Goal: Transaction & Acquisition: Purchase product/service

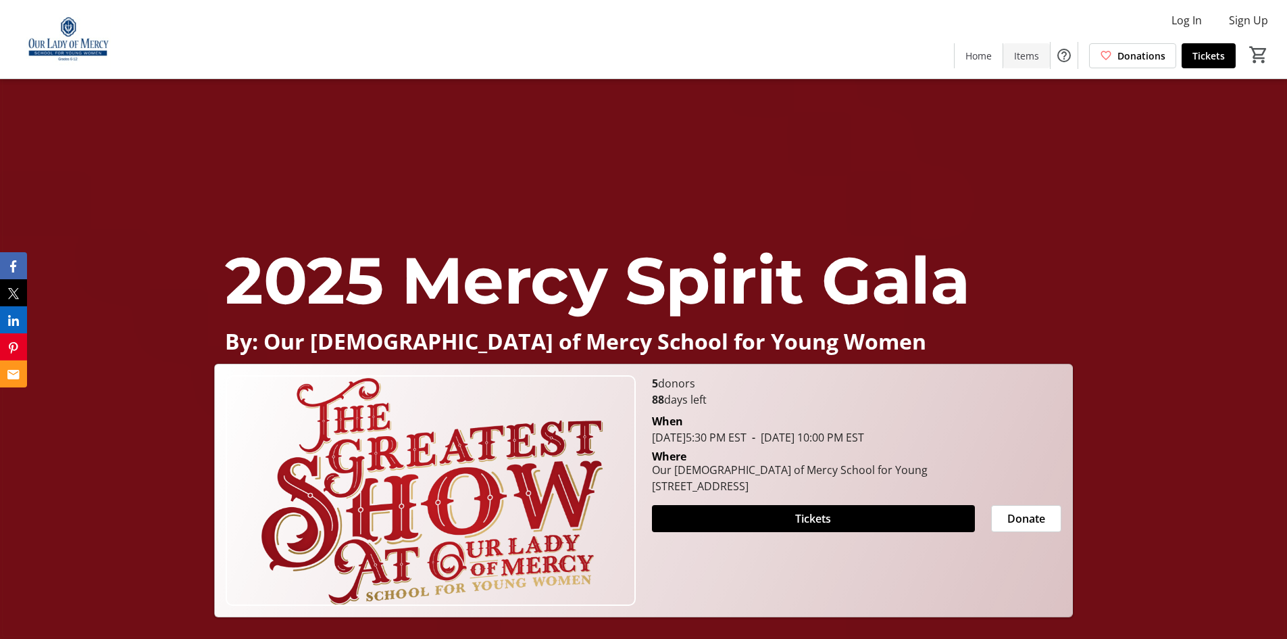
click at [1028, 56] on span "Items" at bounding box center [1026, 56] width 25 height 14
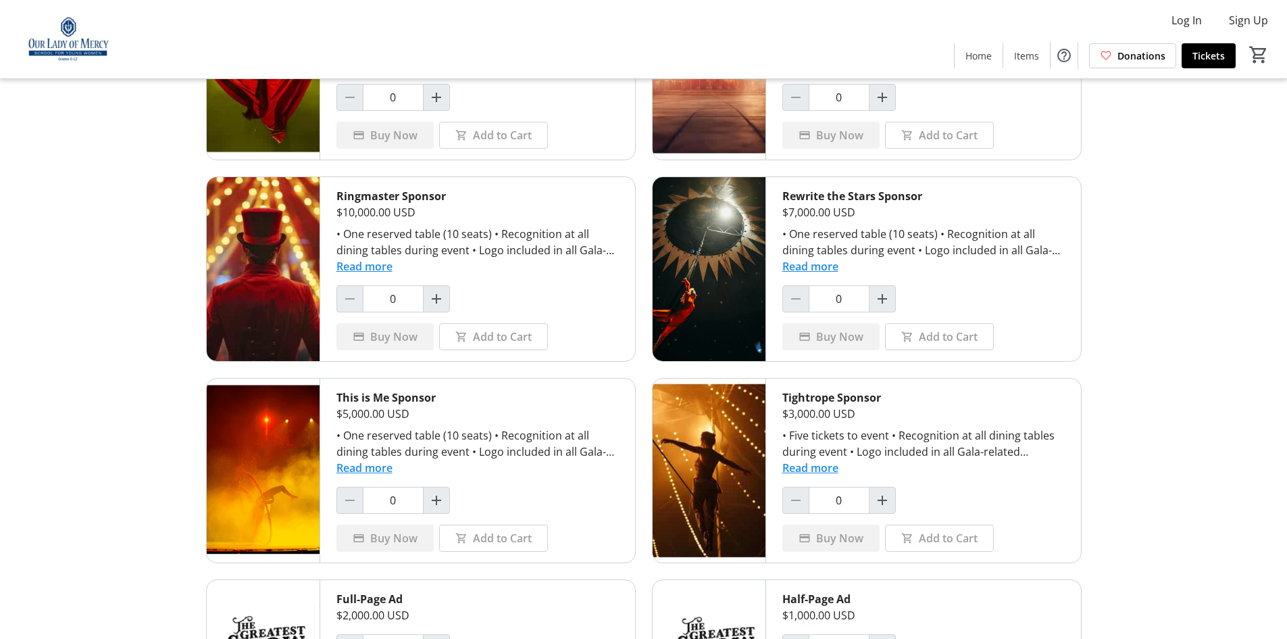
scroll to position [162, 0]
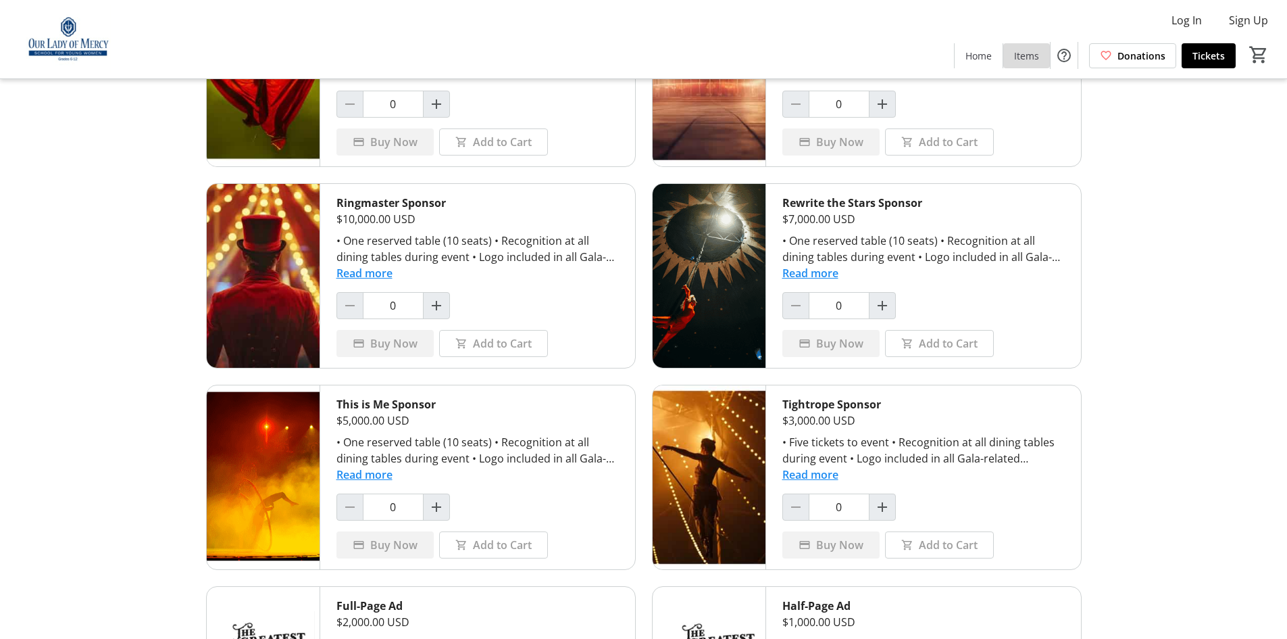
click at [1027, 57] on span "Items" at bounding box center [1026, 56] width 25 height 14
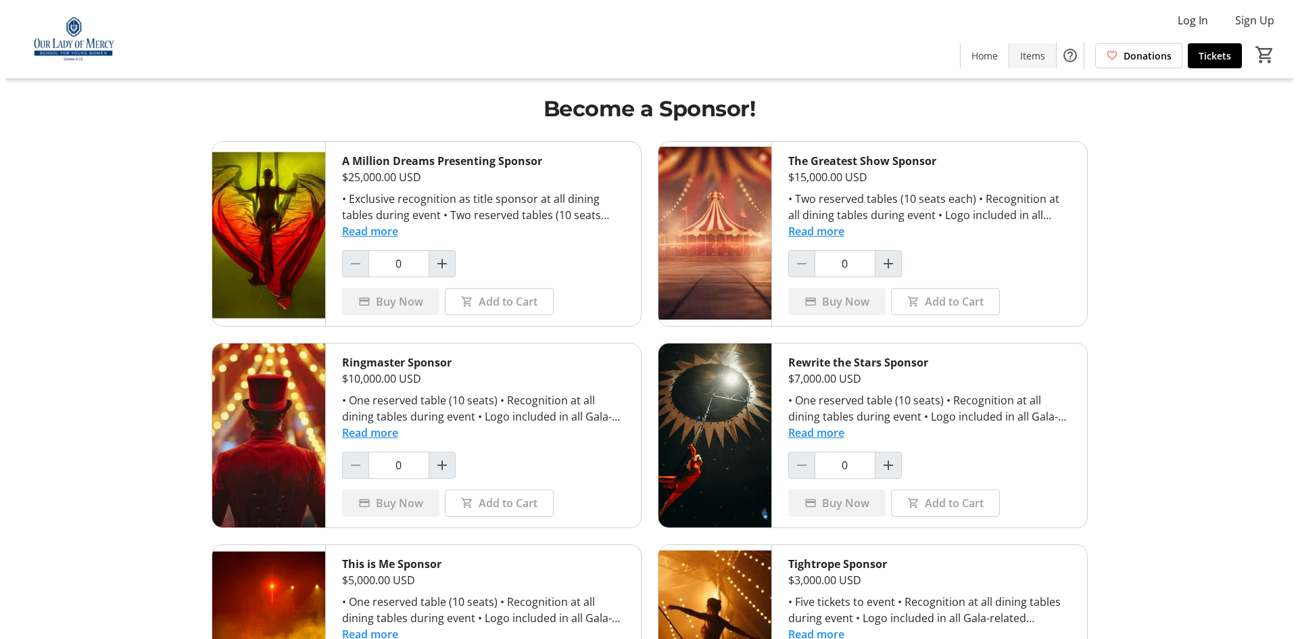
scroll to position [0, 0]
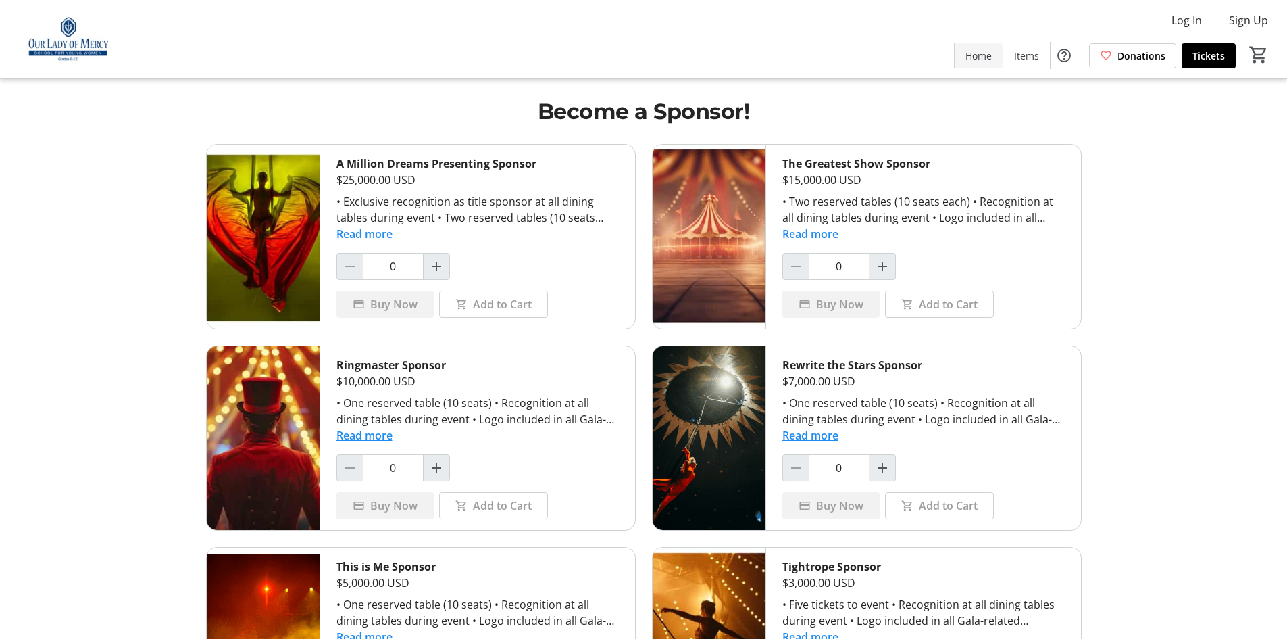
click at [969, 58] on span "Home" at bounding box center [979, 56] width 26 height 14
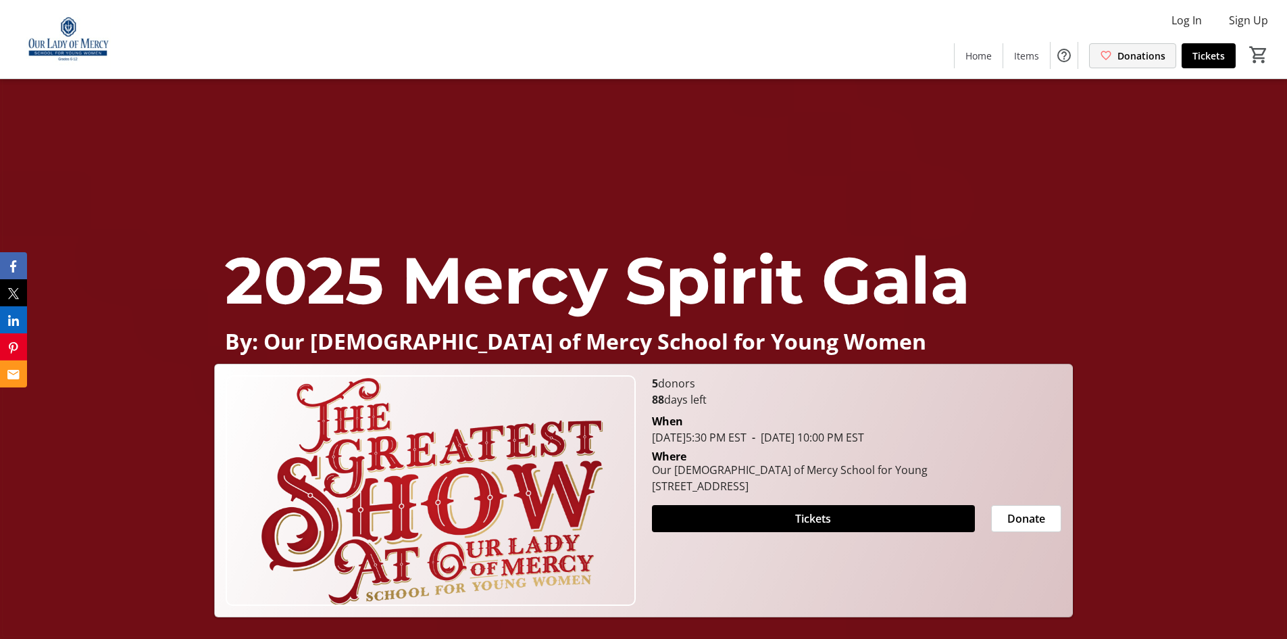
click at [1146, 59] on span "Donations" at bounding box center [1142, 56] width 48 height 14
